Goal: Transaction & Acquisition: Subscribe to service/newsletter

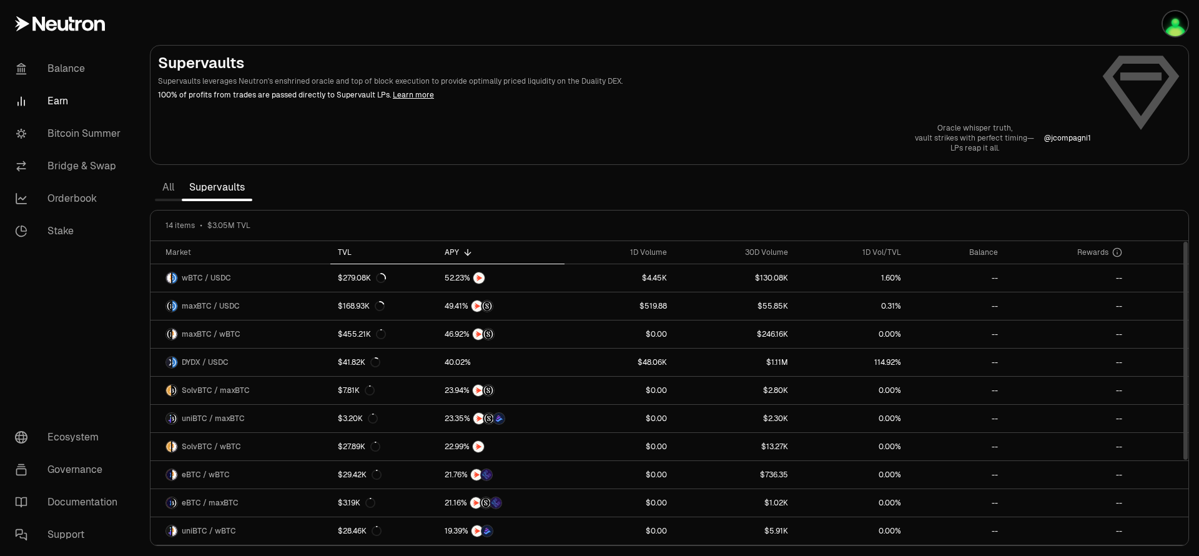
click at [364, 258] on th "TVL" at bounding box center [383, 252] width 107 height 23
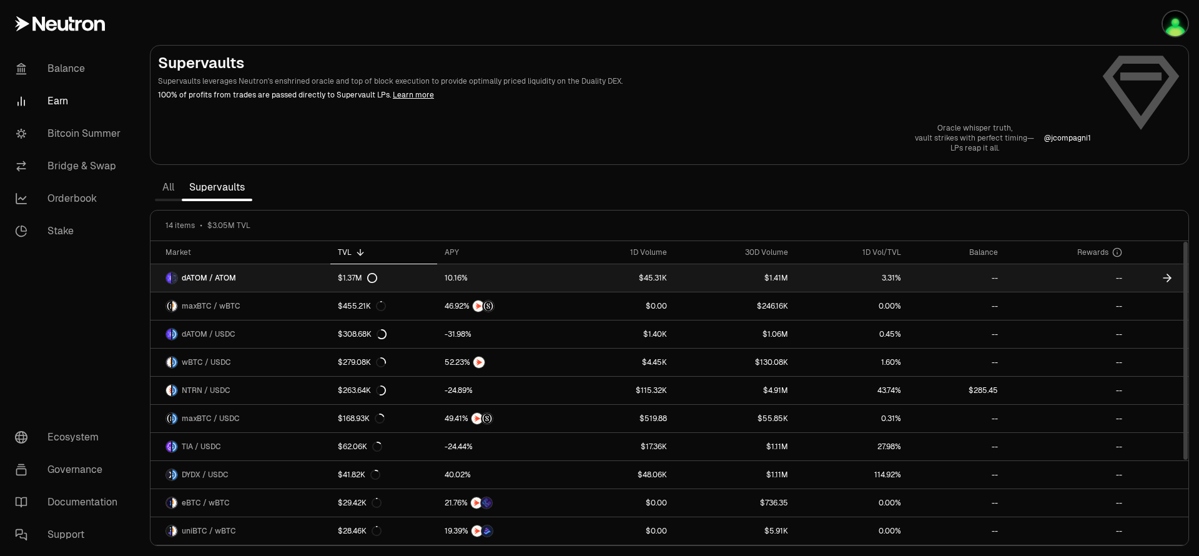
click at [436, 282] on link "$1.37M" at bounding box center [383, 277] width 107 height 27
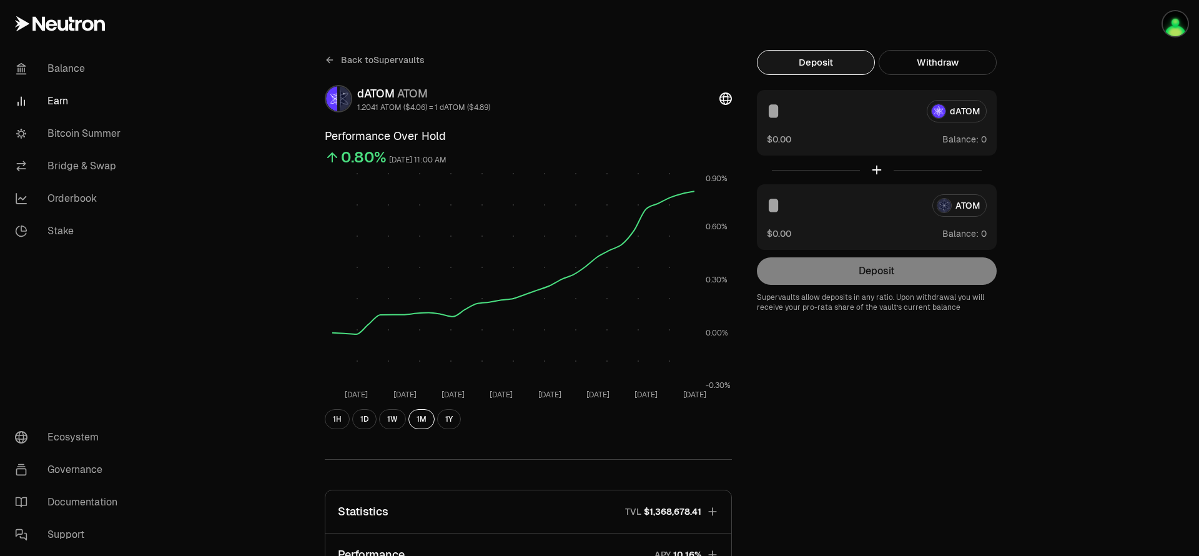
click at [331, 61] on icon at bounding box center [330, 60] width 10 height 10
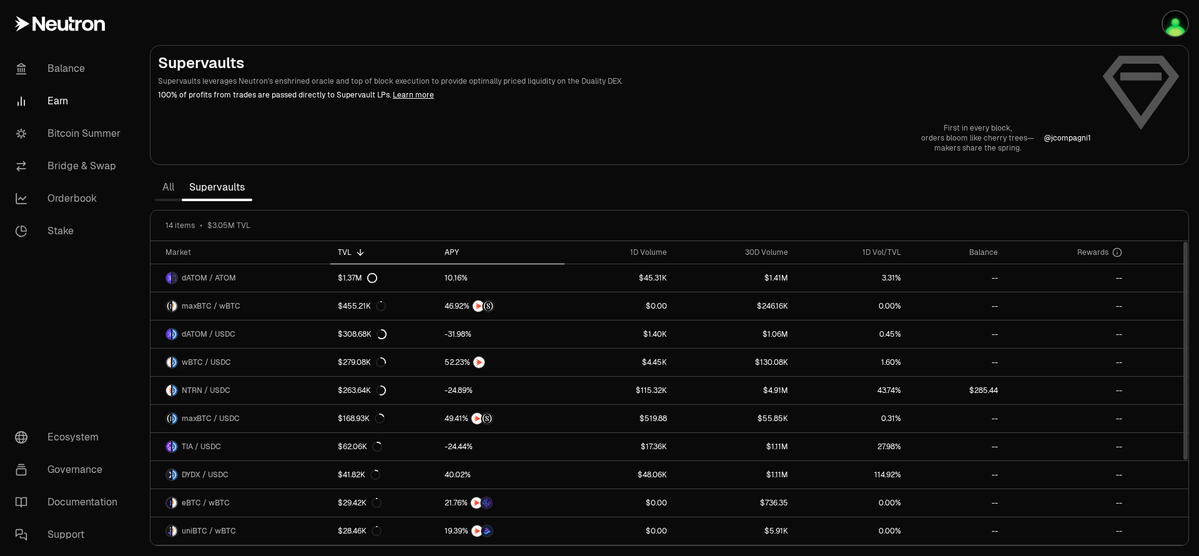
click at [455, 252] on div "APY" at bounding box center [501, 252] width 112 height 10
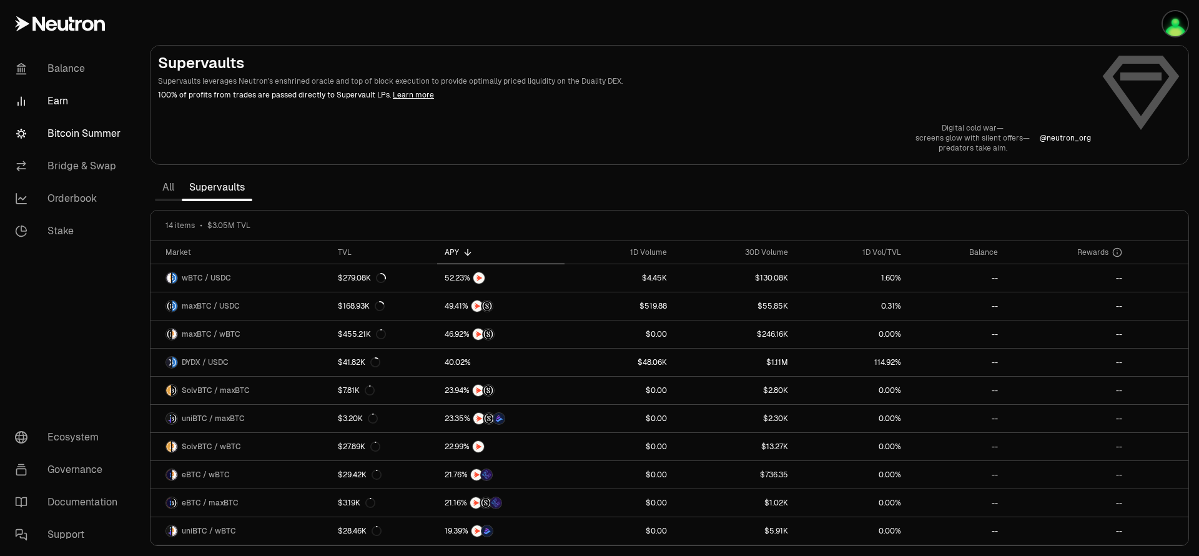
click at [115, 136] on link "Bitcoin Summer" at bounding box center [70, 133] width 130 height 32
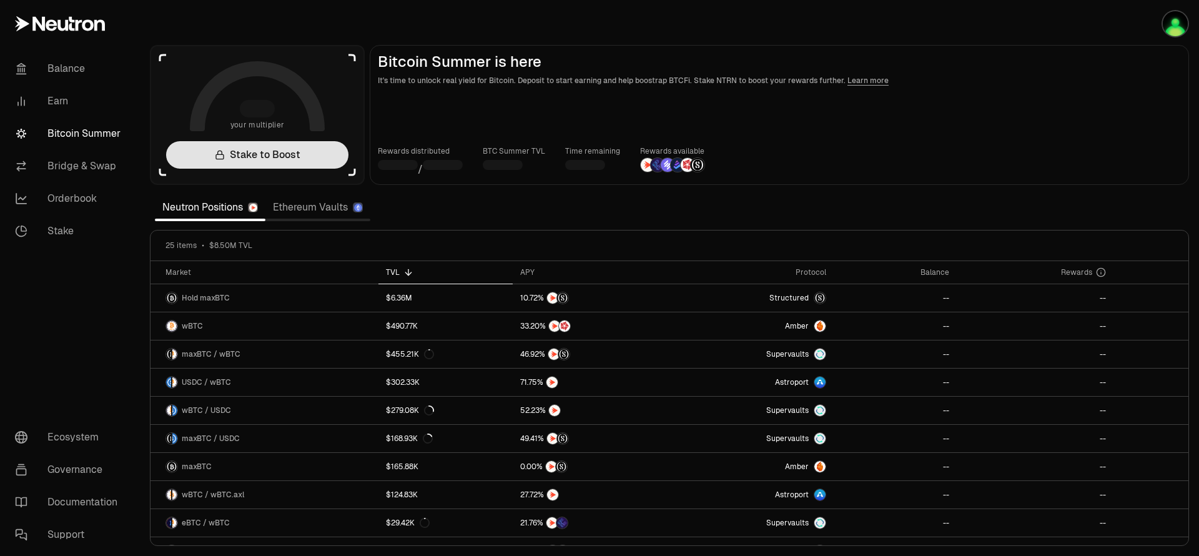
click at [257, 158] on link "Stake to Boost" at bounding box center [257, 154] width 182 height 27
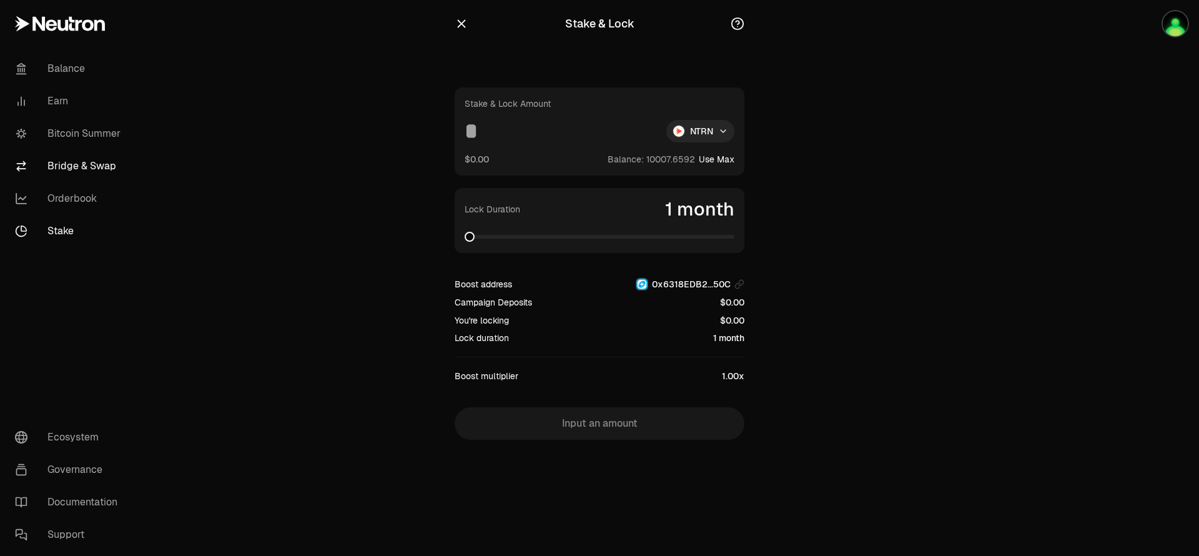
click at [102, 164] on link "Bridge & Swap" at bounding box center [70, 166] width 130 height 32
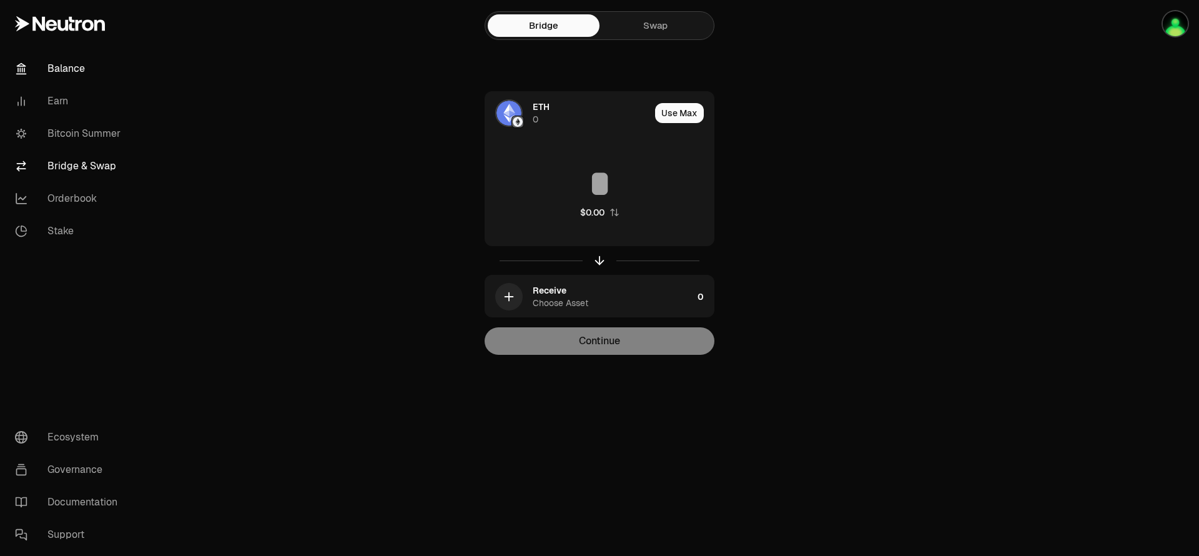
click at [72, 69] on link "Balance" at bounding box center [70, 68] width 130 height 32
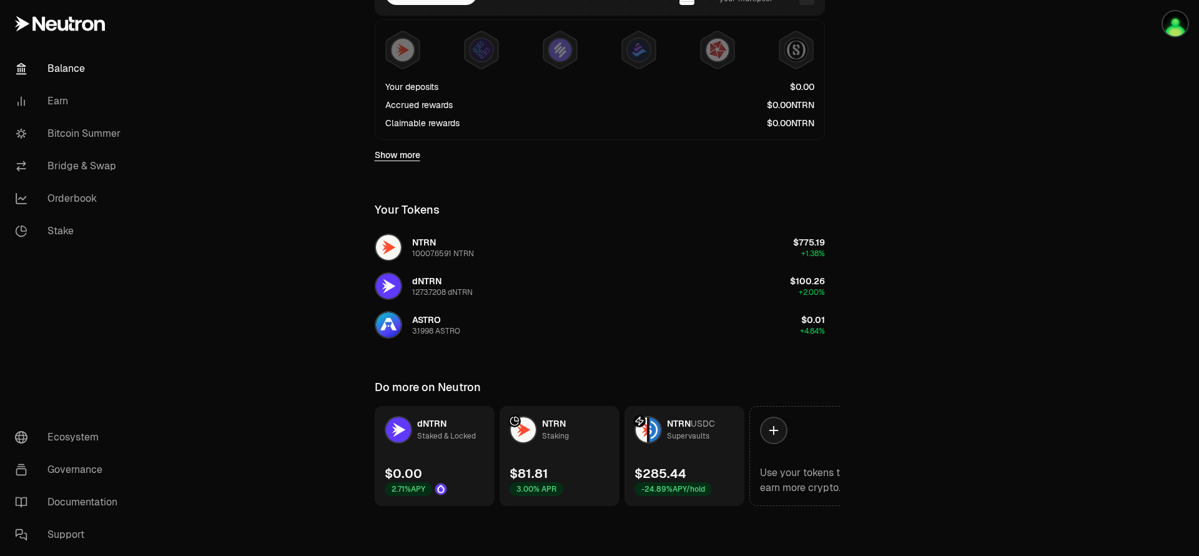
click at [643, 421] on icon at bounding box center [639, 421] width 10 height 10
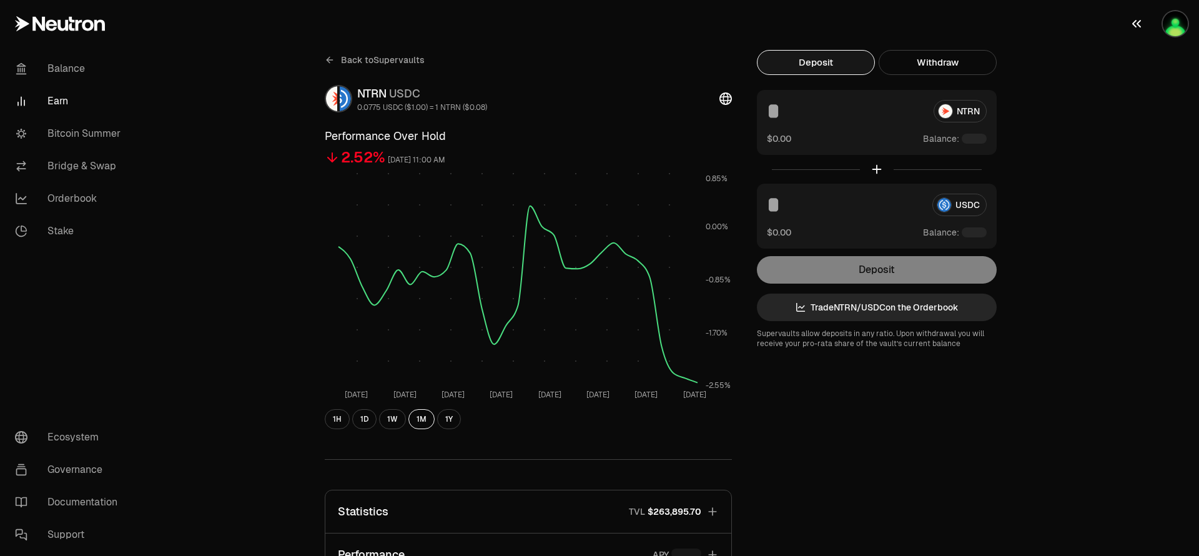
click at [1166, 32] on img "button" at bounding box center [1175, 23] width 25 height 25
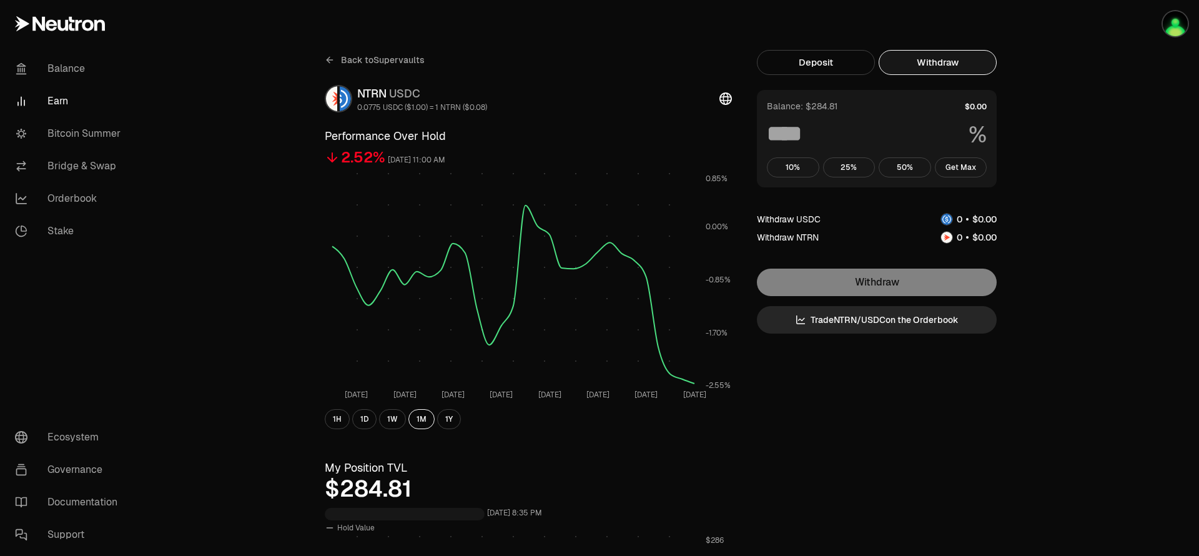
click at [951, 53] on button "Withdraw" at bounding box center [938, 62] width 118 height 25
click at [960, 169] on button "Get Max" at bounding box center [961, 167] width 52 height 20
type input "***"
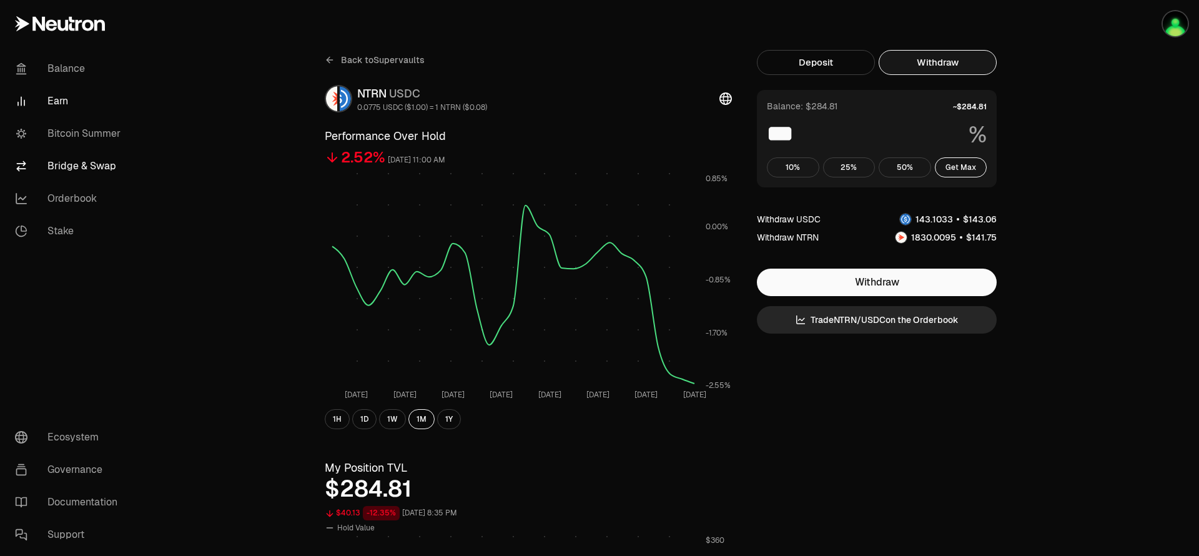
click at [119, 170] on link "Bridge & Swap" at bounding box center [70, 166] width 130 height 32
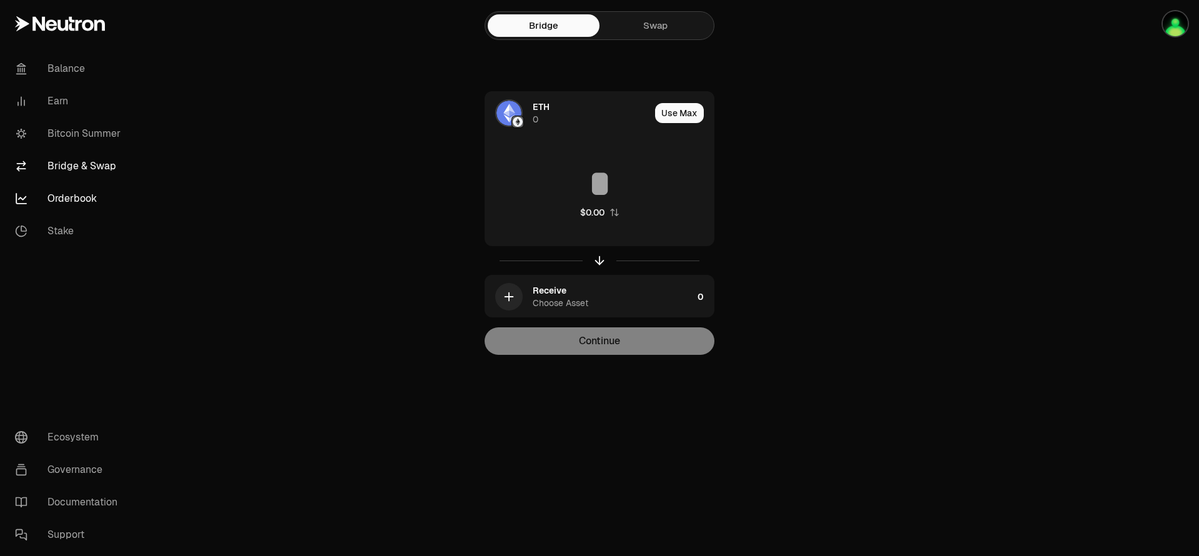
click at [110, 198] on link "Orderbook" at bounding box center [70, 198] width 130 height 32
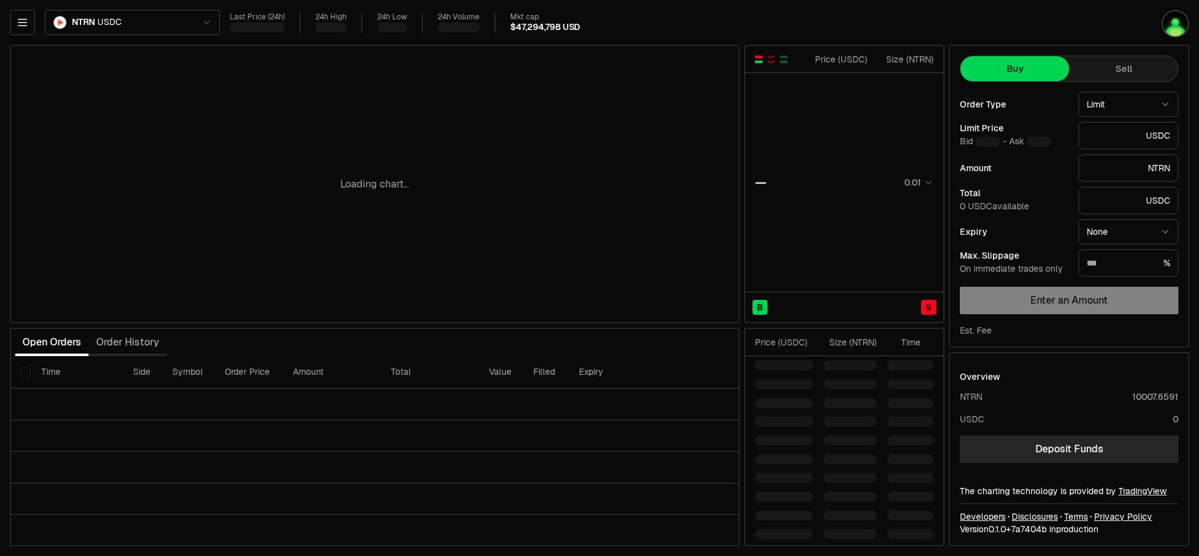
type input "********"
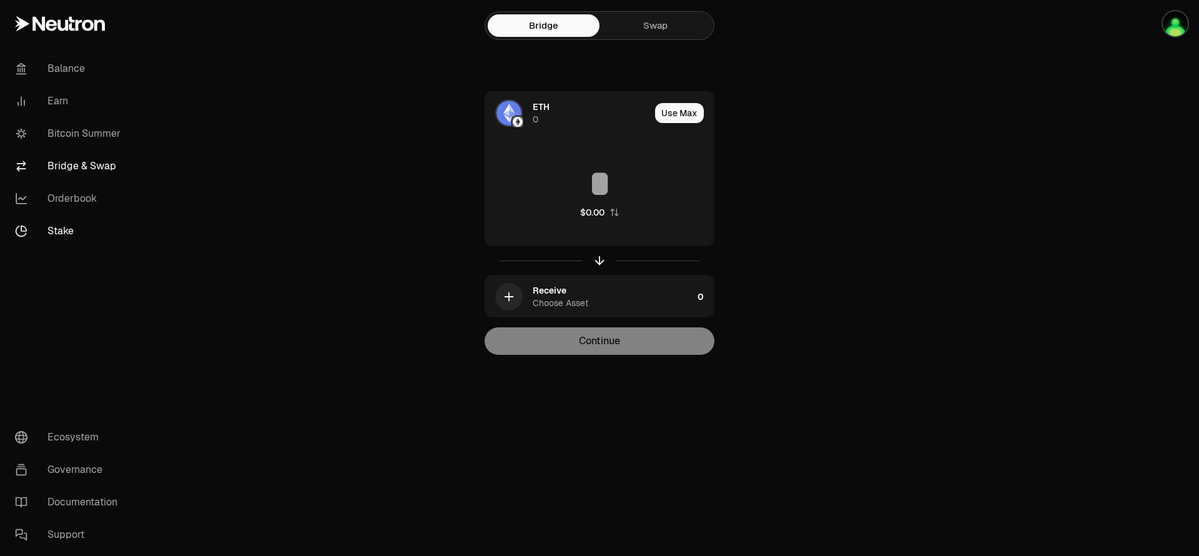
click at [84, 240] on link "Stake" at bounding box center [70, 231] width 130 height 32
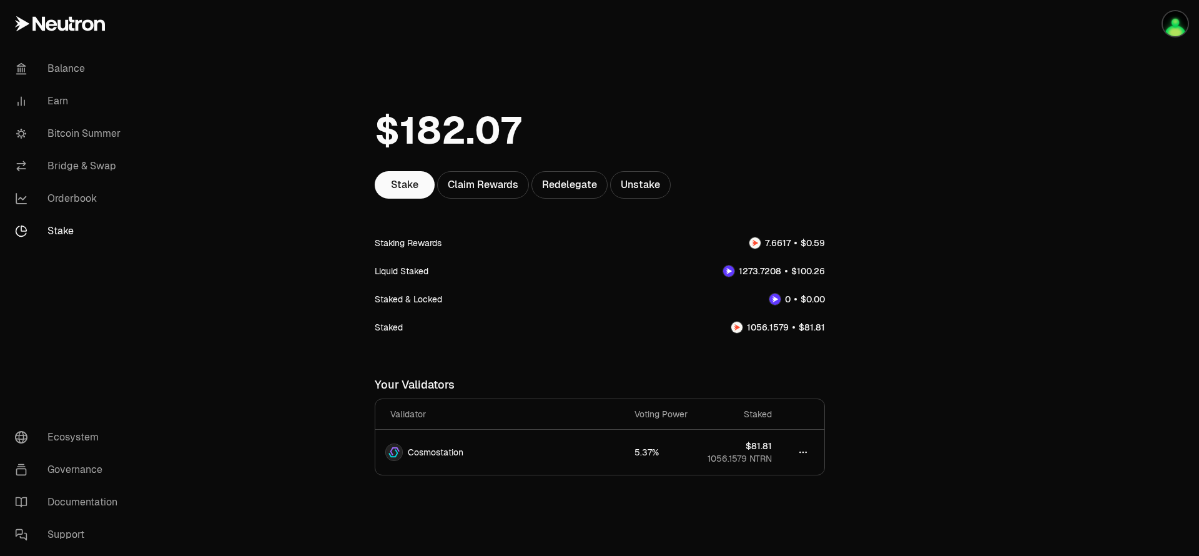
scroll to position [19, 0]
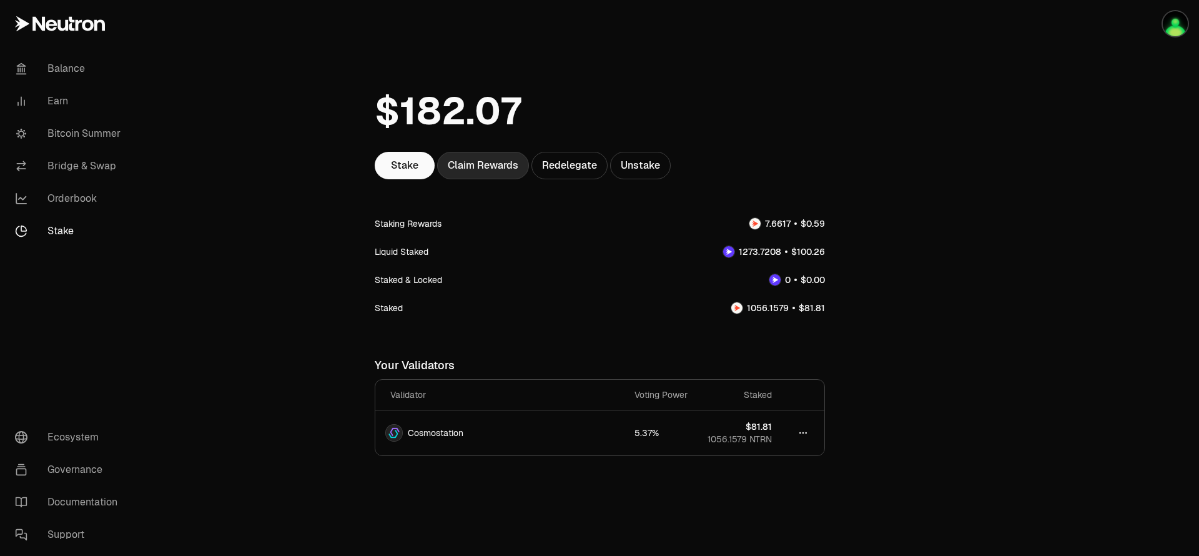
click at [490, 173] on div "Claim Rewards" at bounding box center [483, 165] width 92 height 27
click at [96, 130] on link "Bitcoin Summer" at bounding box center [70, 133] width 130 height 32
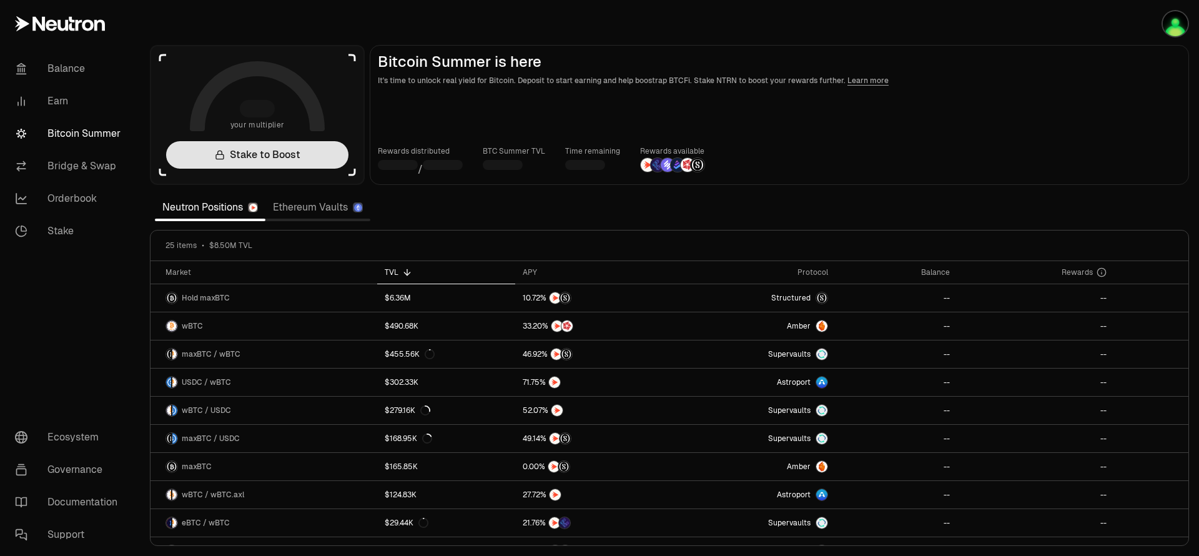
click at [330, 159] on link "Stake to Boost" at bounding box center [257, 154] width 182 height 27
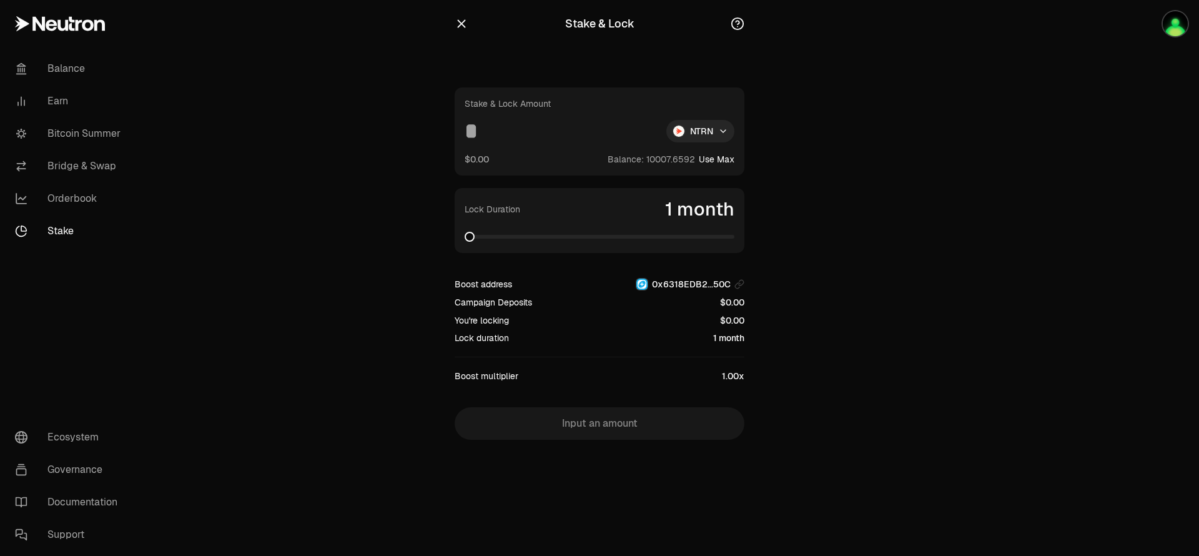
click at [540, 236] on span at bounding box center [600, 237] width 270 height 4
click at [454, 31] on div "Stake & Lock Stake & Lock Amount NTRN $0.00 Balance: Use Max Lock Duration 14 m…" at bounding box center [600, 245] width 320 height 490
click at [464, 26] on icon "button" at bounding box center [462, 24] width 8 height 8
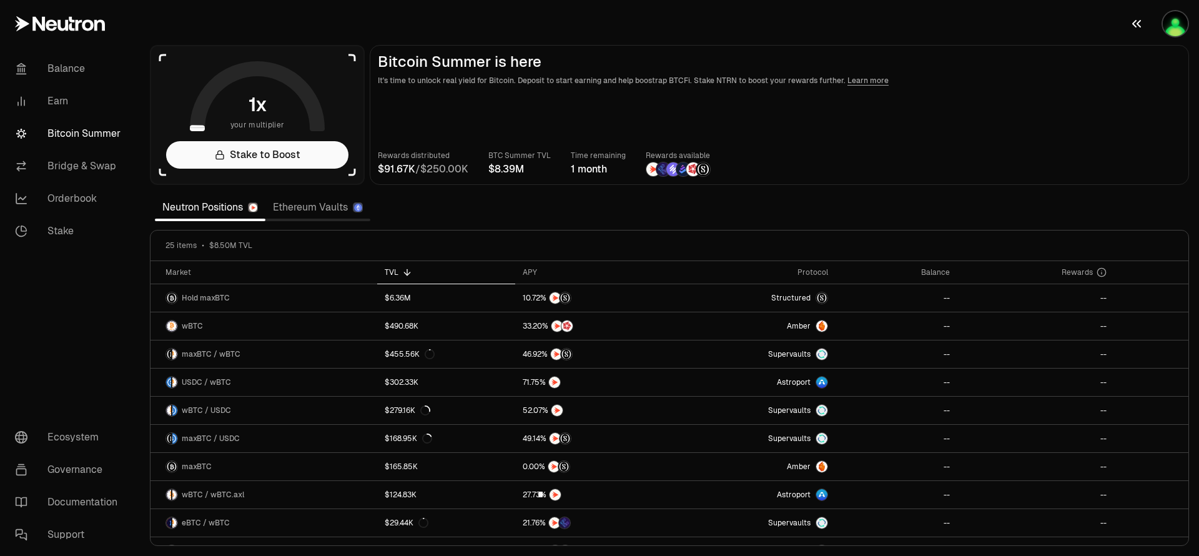
click at [1175, 27] on img "button" at bounding box center [1175, 23] width 25 height 25
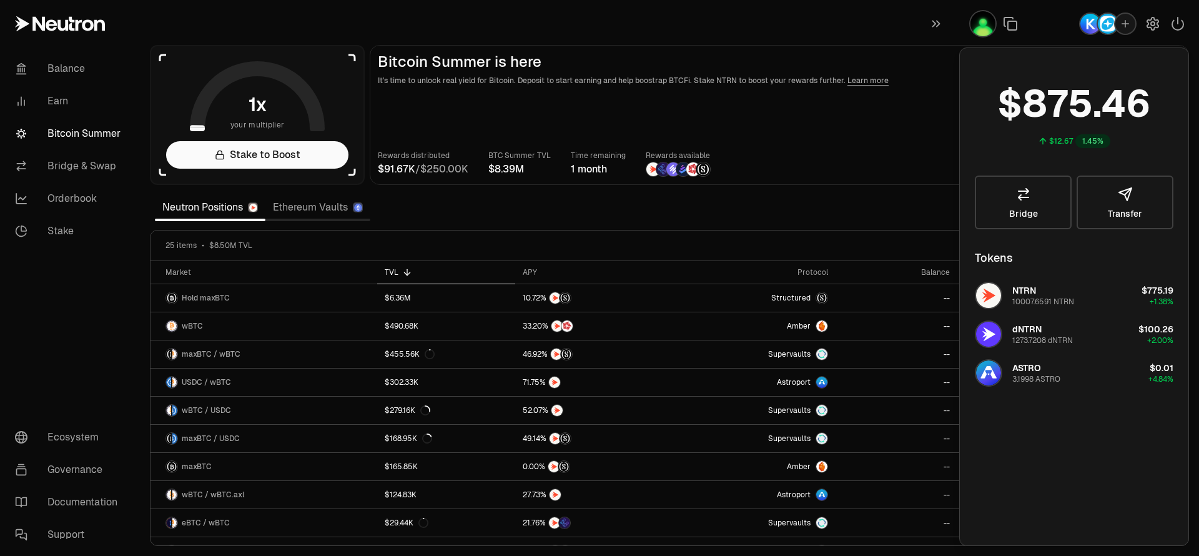
click at [756, 117] on main "Bitcoin Summer is here It's time to unlock real yield for Bitcoin. Deposit to s…" at bounding box center [779, 115] width 819 height 140
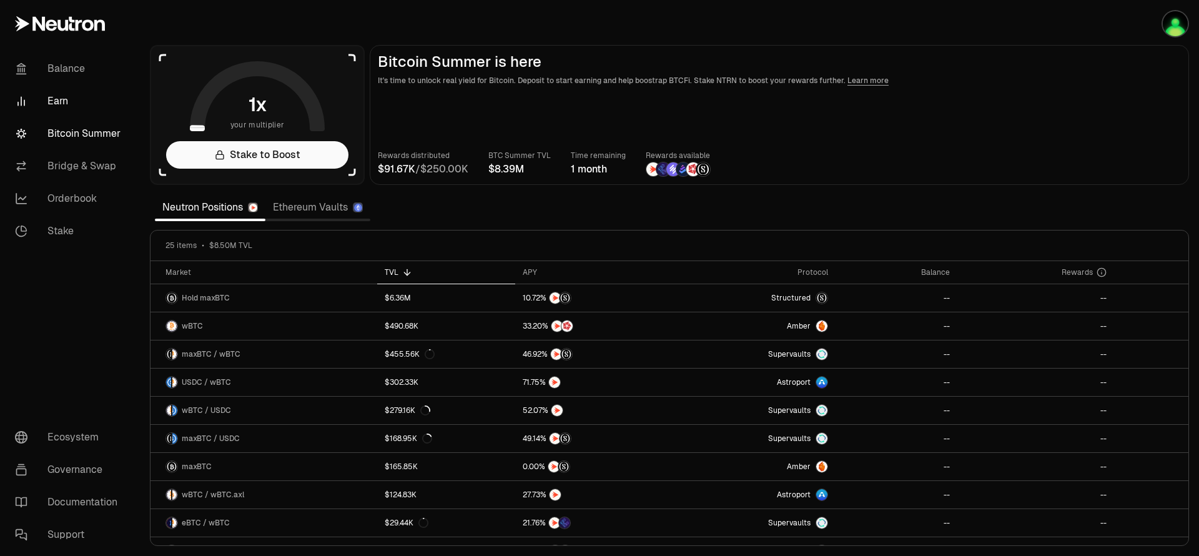
click at [110, 93] on link "Earn" at bounding box center [70, 101] width 130 height 32
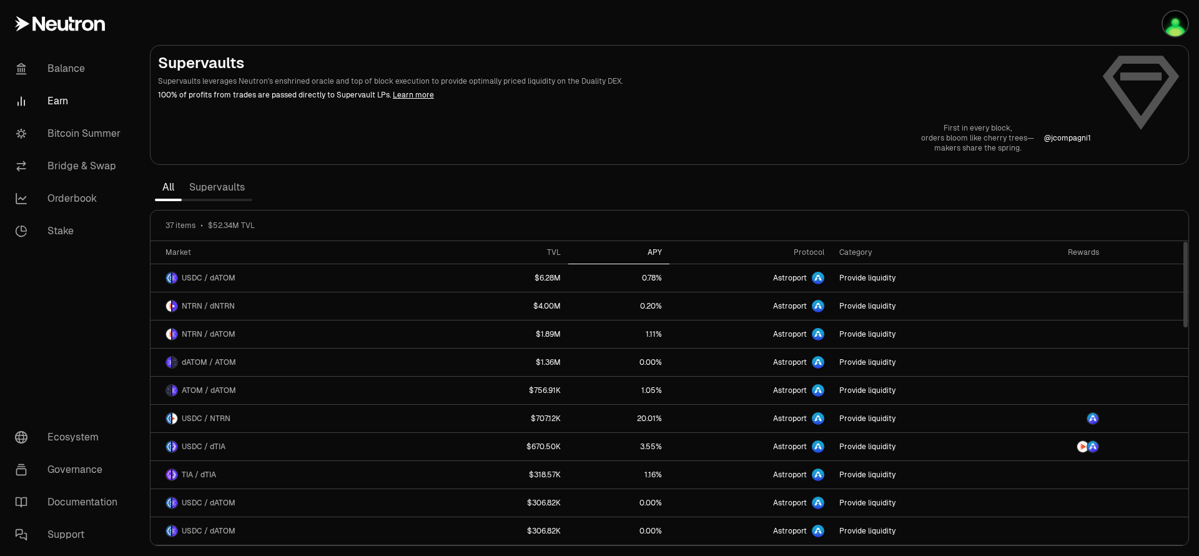
click at [649, 254] on div "APY" at bounding box center [619, 252] width 86 height 10
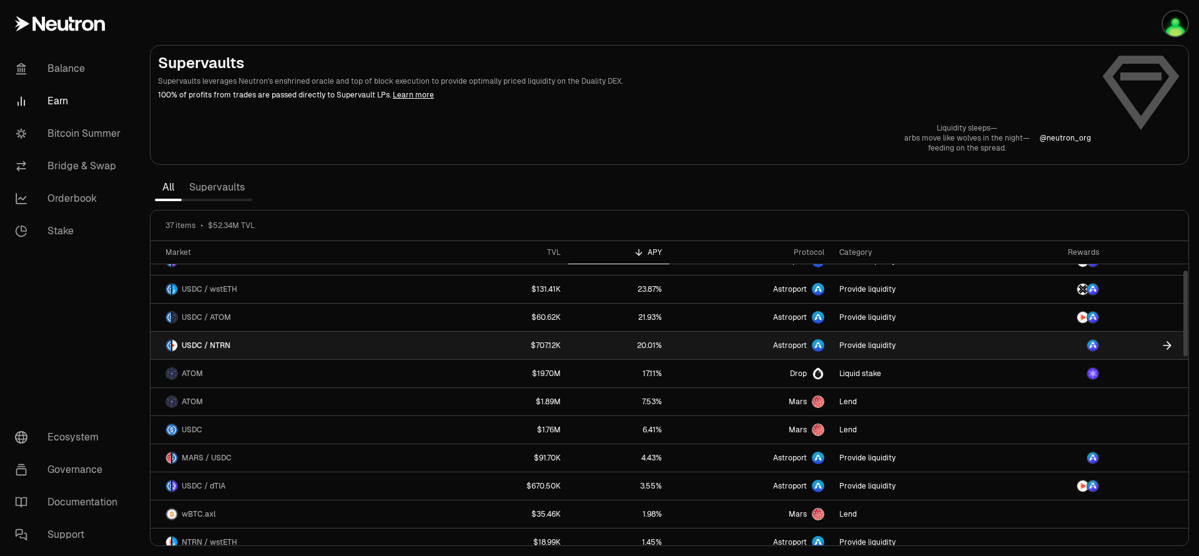
scroll to position [103, 0]
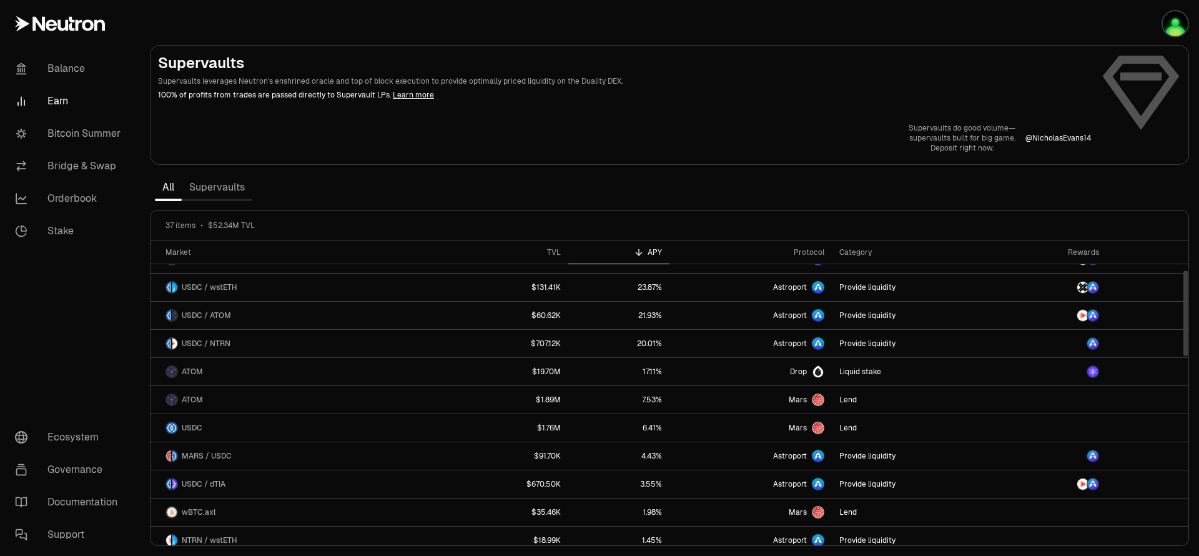
click at [643, 259] on th "APY" at bounding box center [618, 252] width 101 height 23
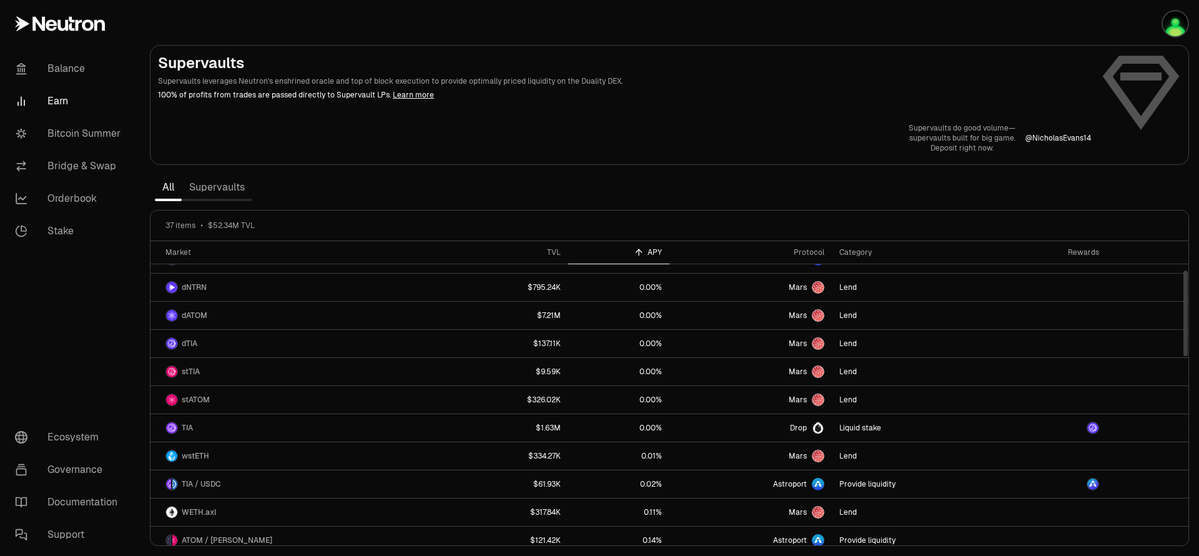
click at [643, 259] on th "APY" at bounding box center [618, 252] width 101 height 23
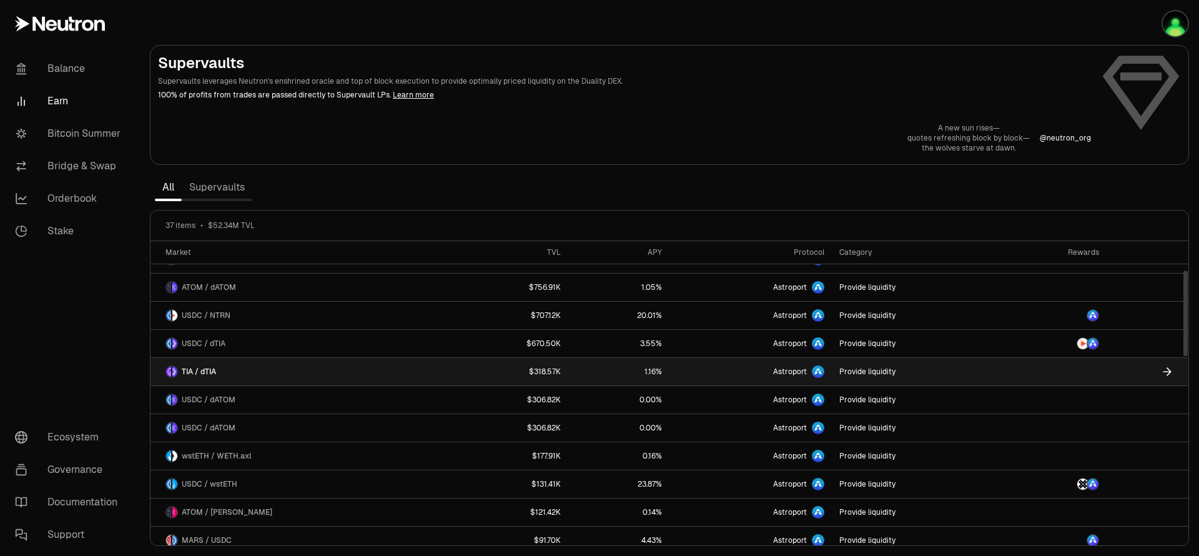
scroll to position [0, 0]
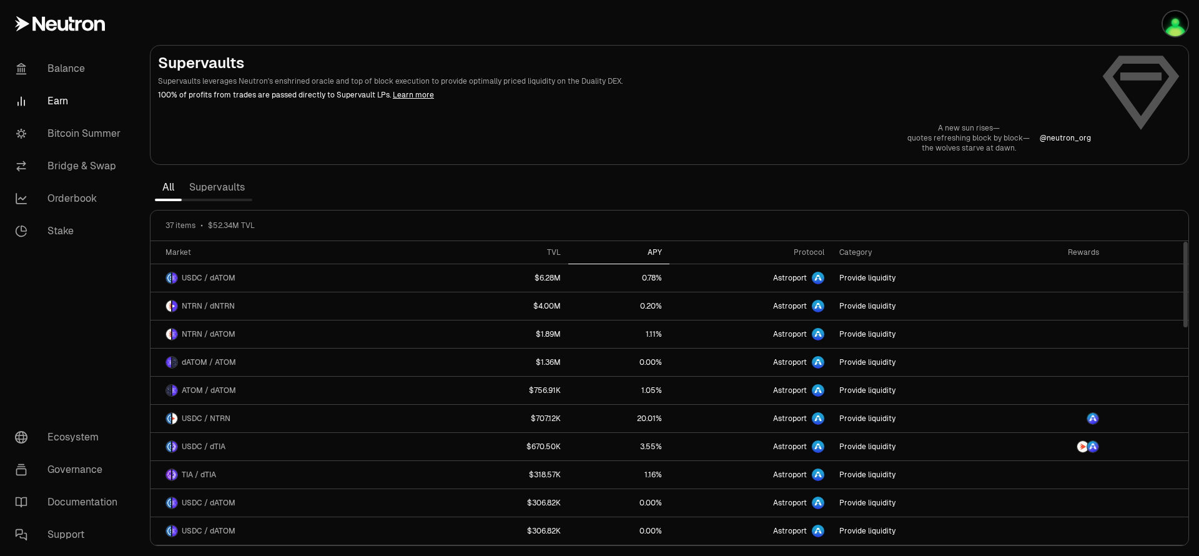
click at [648, 252] on div "APY" at bounding box center [619, 252] width 86 height 10
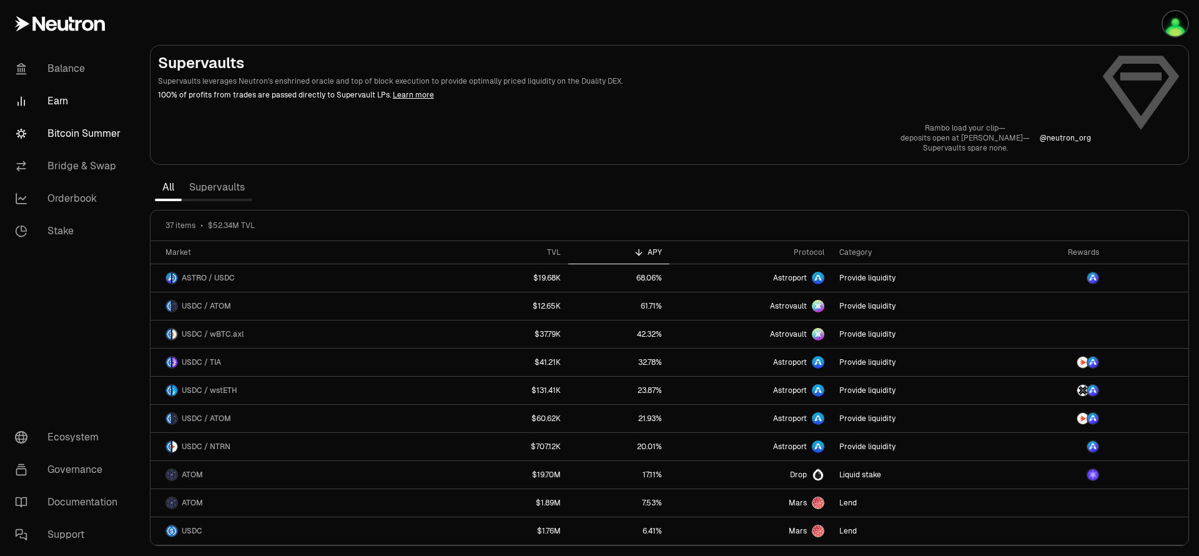
click at [88, 140] on link "Bitcoin Summer" at bounding box center [70, 133] width 130 height 32
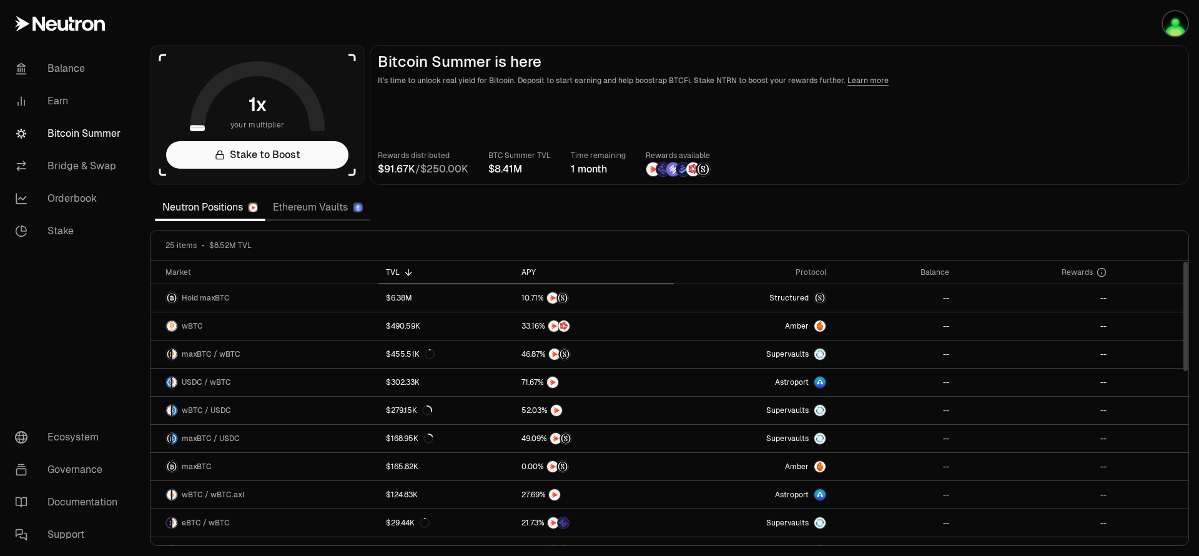
click at [535, 272] on div "APY" at bounding box center [593, 272] width 145 height 10
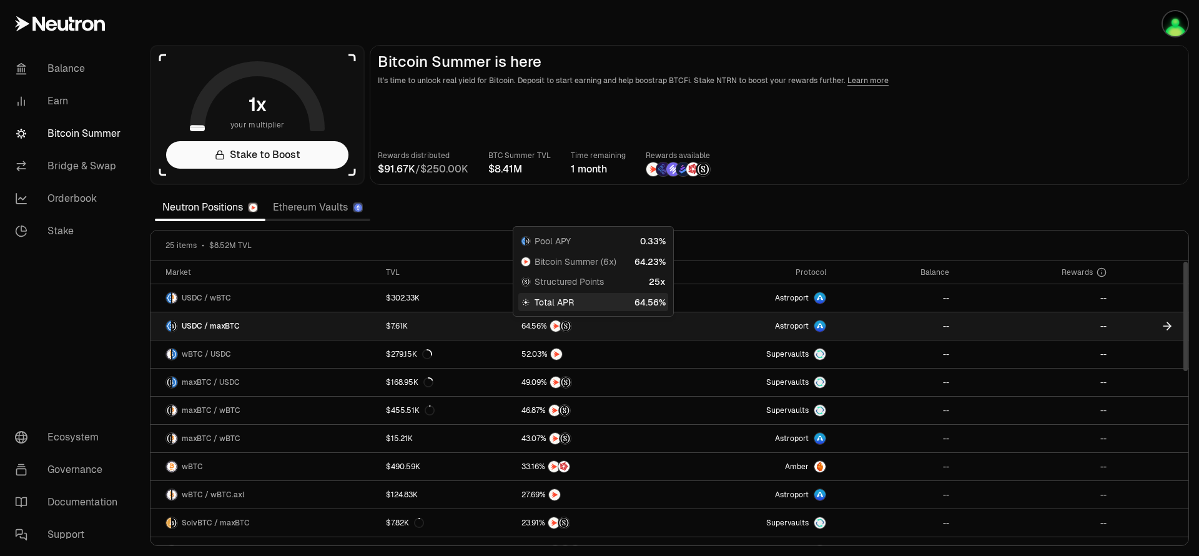
click at [536, 325] on span "6" at bounding box center [538, 326] width 4 height 9
